Goal: Information Seeking & Learning: Learn about a topic

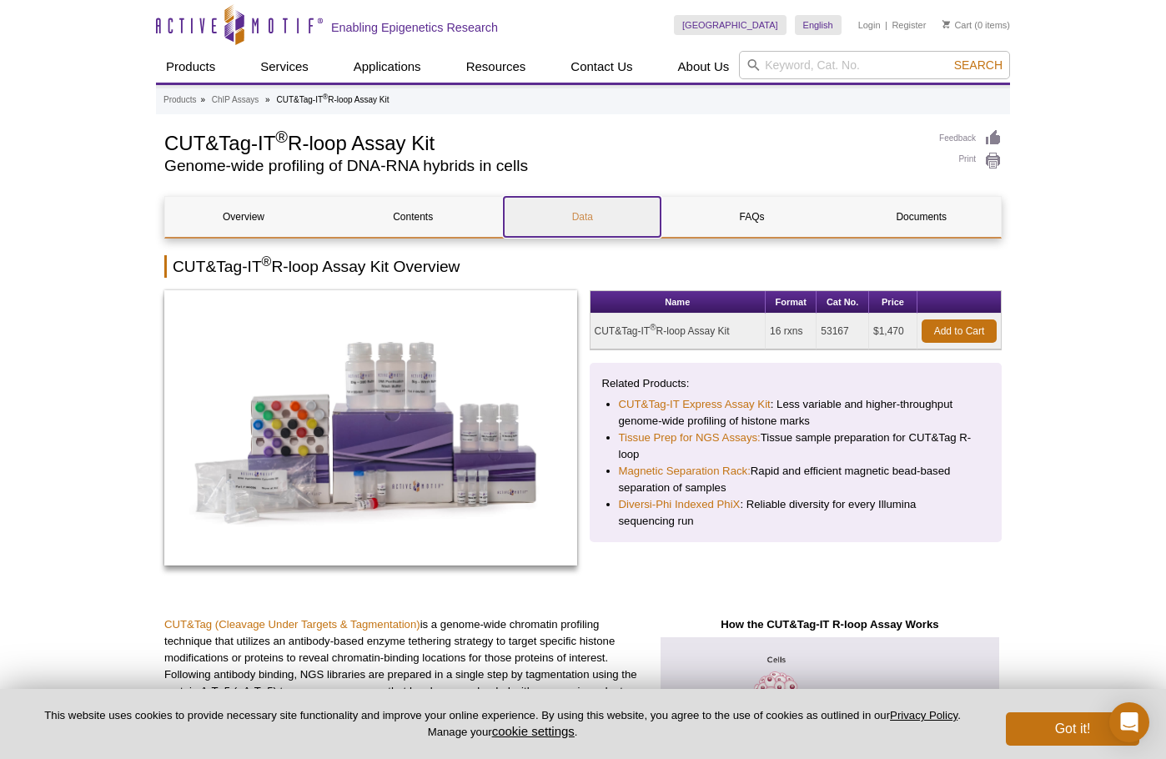
click at [589, 214] on link "Data" at bounding box center [582, 217] width 157 height 40
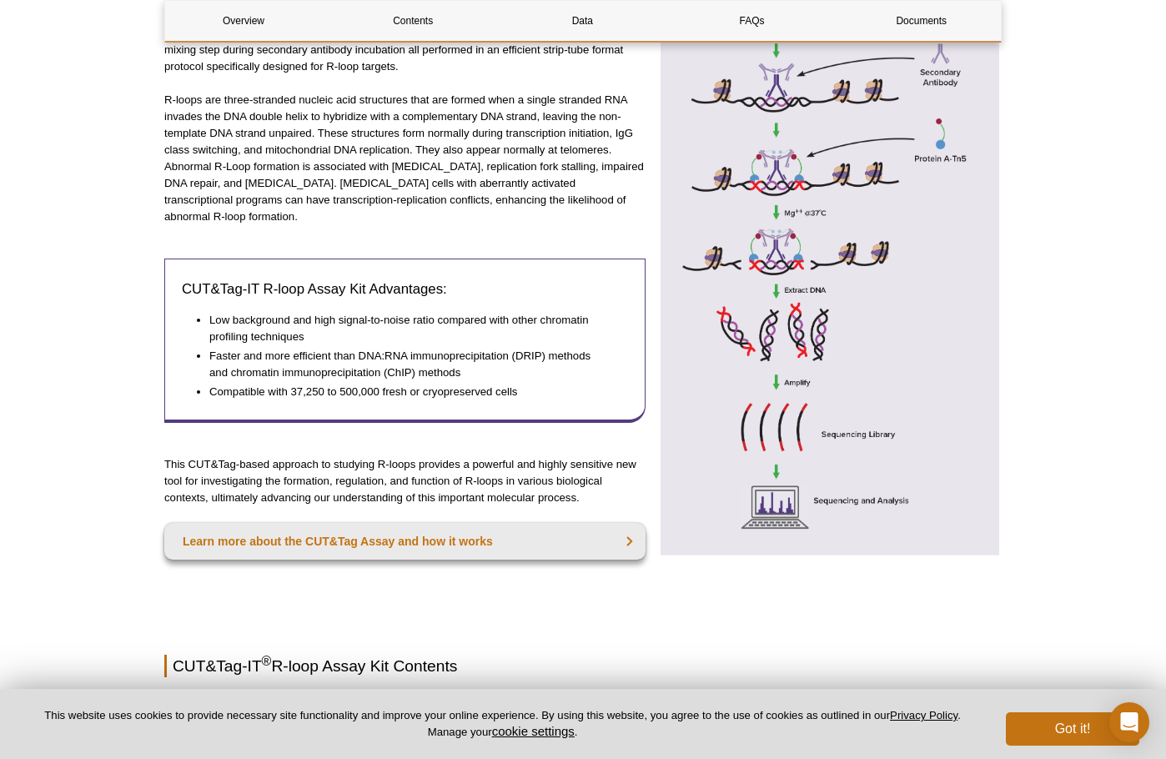
scroll to position [714, 0]
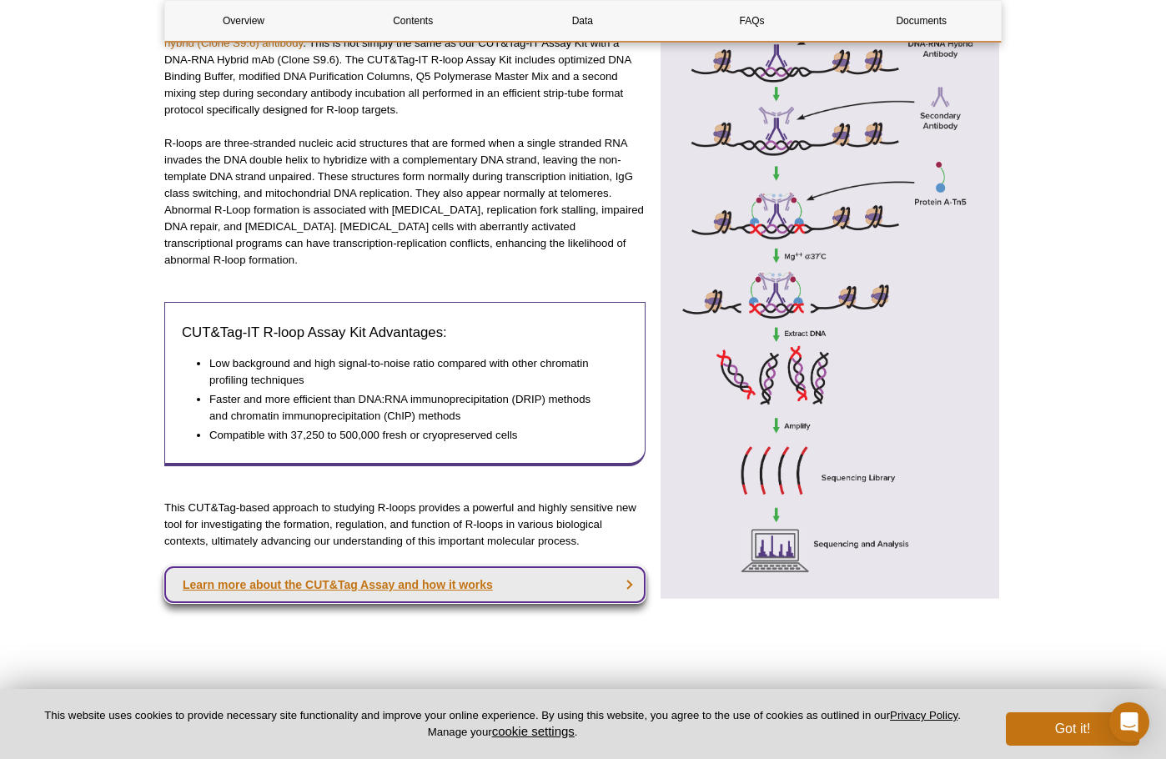
click at [312, 566] on link "Learn more about the CUT&Tag Assay and how it works" at bounding box center [404, 584] width 481 height 37
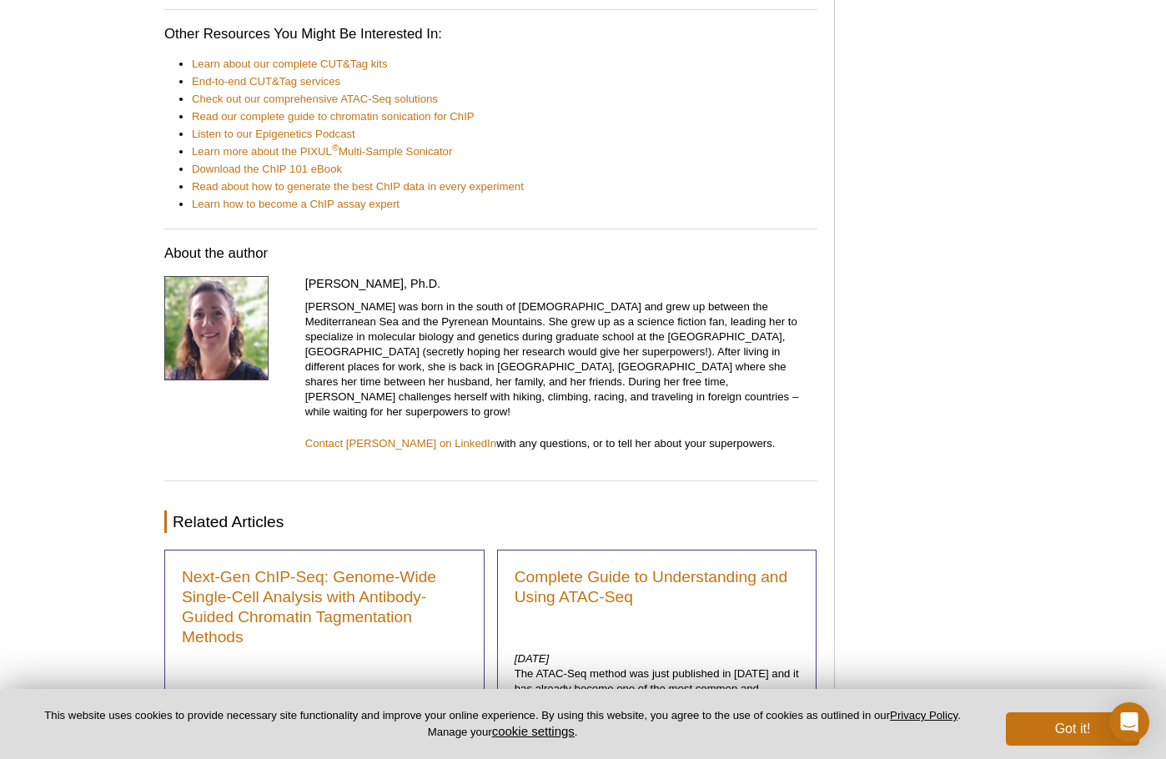
scroll to position [7967, 0]
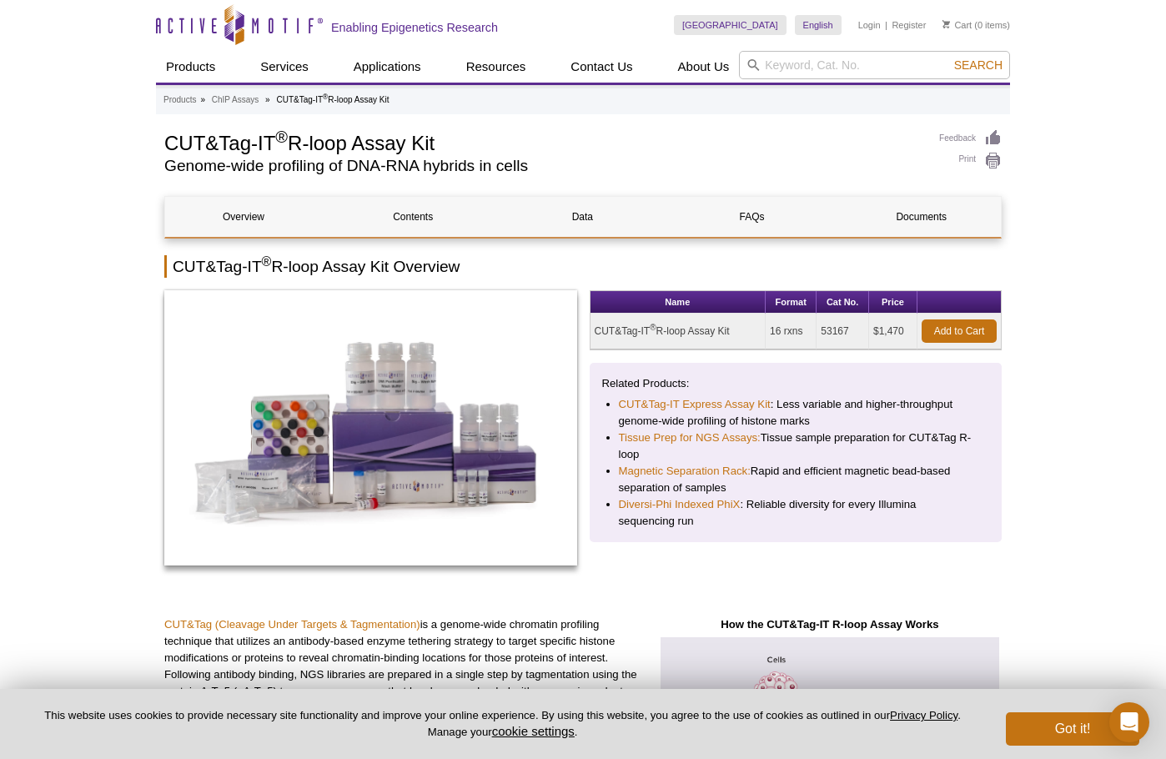
drag, startPoint x: 169, startPoint y: 141, endPoint x: 501, endPoint y: 138, distance: 332.0
click at [501, 138] on h1 "CUT&Tag-IT ® R-loop Assay Kit" at bounding box center [543, 141] width 758 height 25
copy h1 "CUT&Tag-IT ® R-loop Assay Kit"
drag, startPoint x: 1123, startPoint y: 170, endPoint x: 1108, endPoint y: 178, distance: 16.8
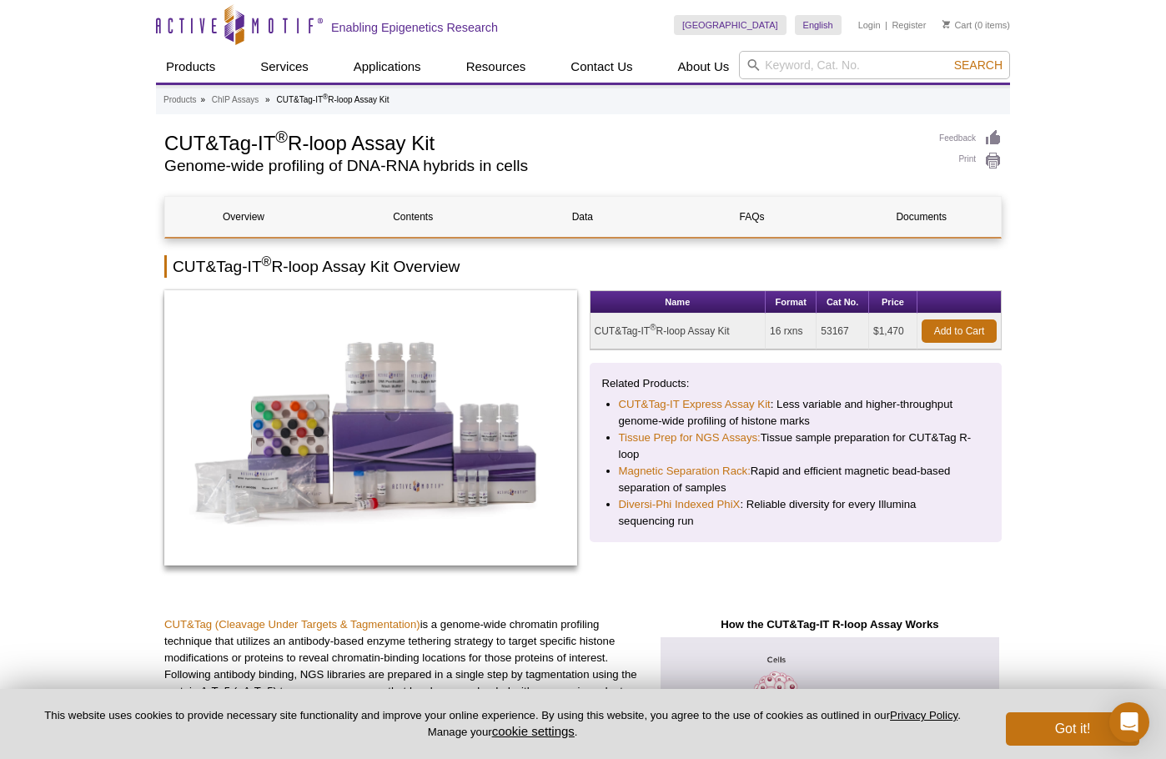
drag, startPoint x: 169, startPoint y: 141, endPoint x: 410, endPoint y: 140, distance: 240.3
click at [410, 140] on h1 "CUT&Tag-IT ® R-loop Assay Kit" at bounding box center [543, 141] width 758 height 25
copy h1 "CUT&Tag-IT ® R-loop Assay"
